Goal: Navigation & Orientation: Find specific page/section

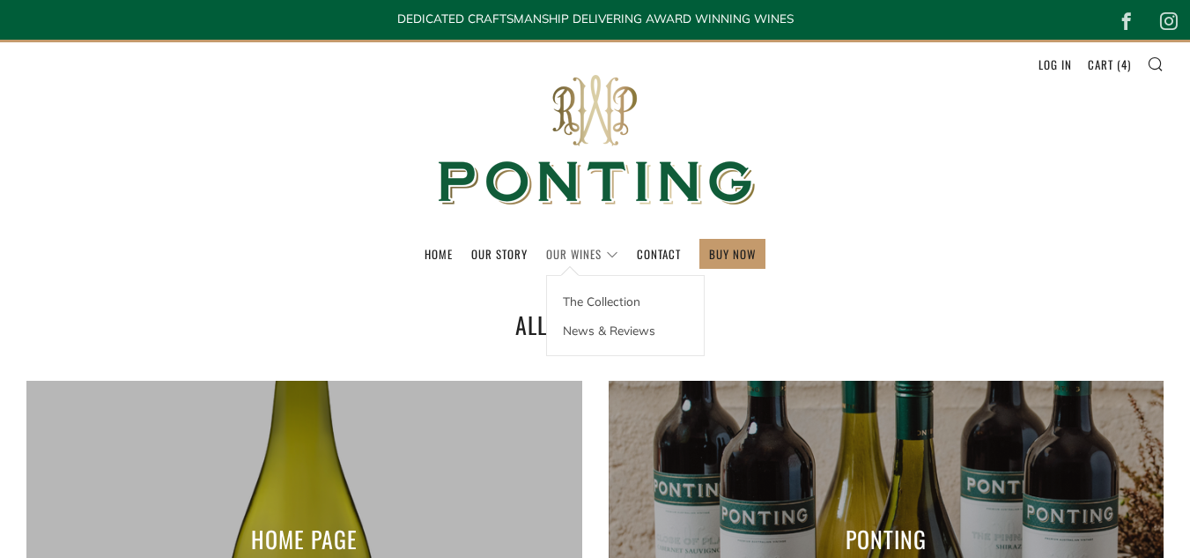
click at [575, 245] on link "Our Wines" at bounding box center [582, 254] width 72 height 28
